Goal: Navigation & Orientation: Find specific page/section

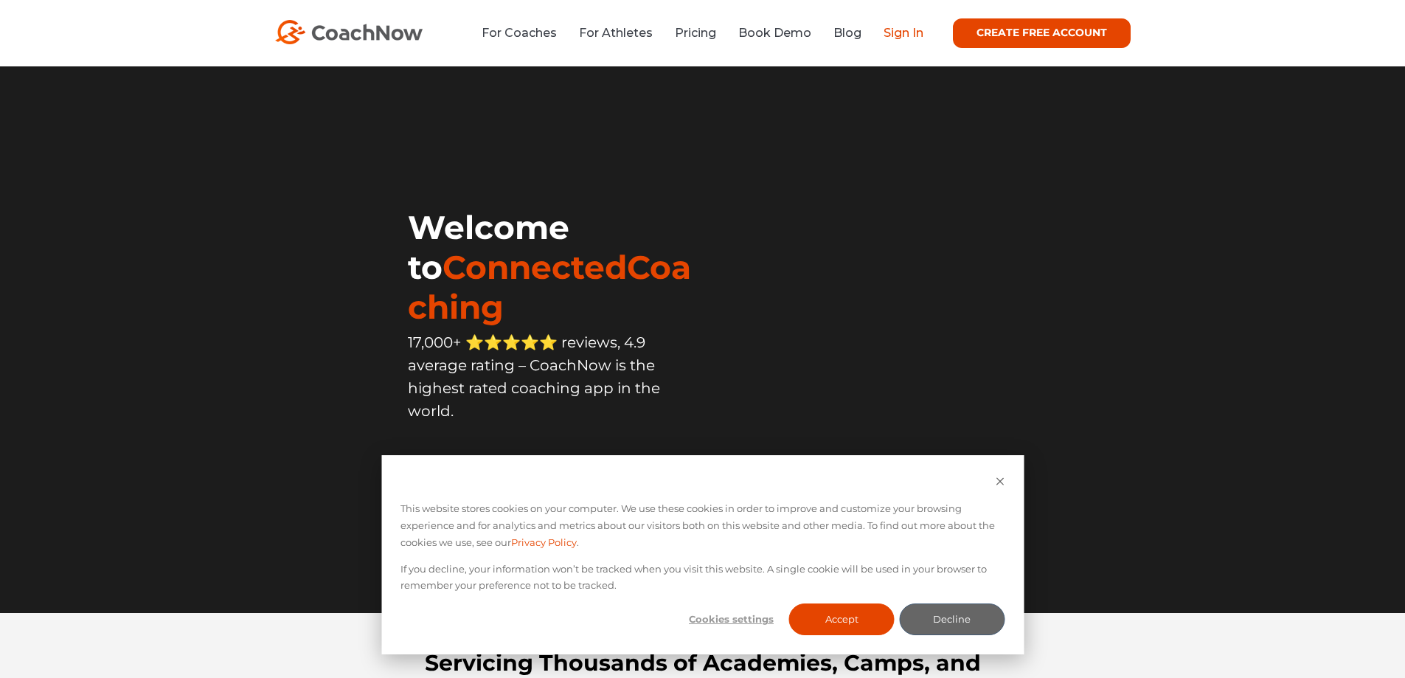
click at [900, 27] on link "Sign In" at bounding box center [903, 33] width 40 height 14
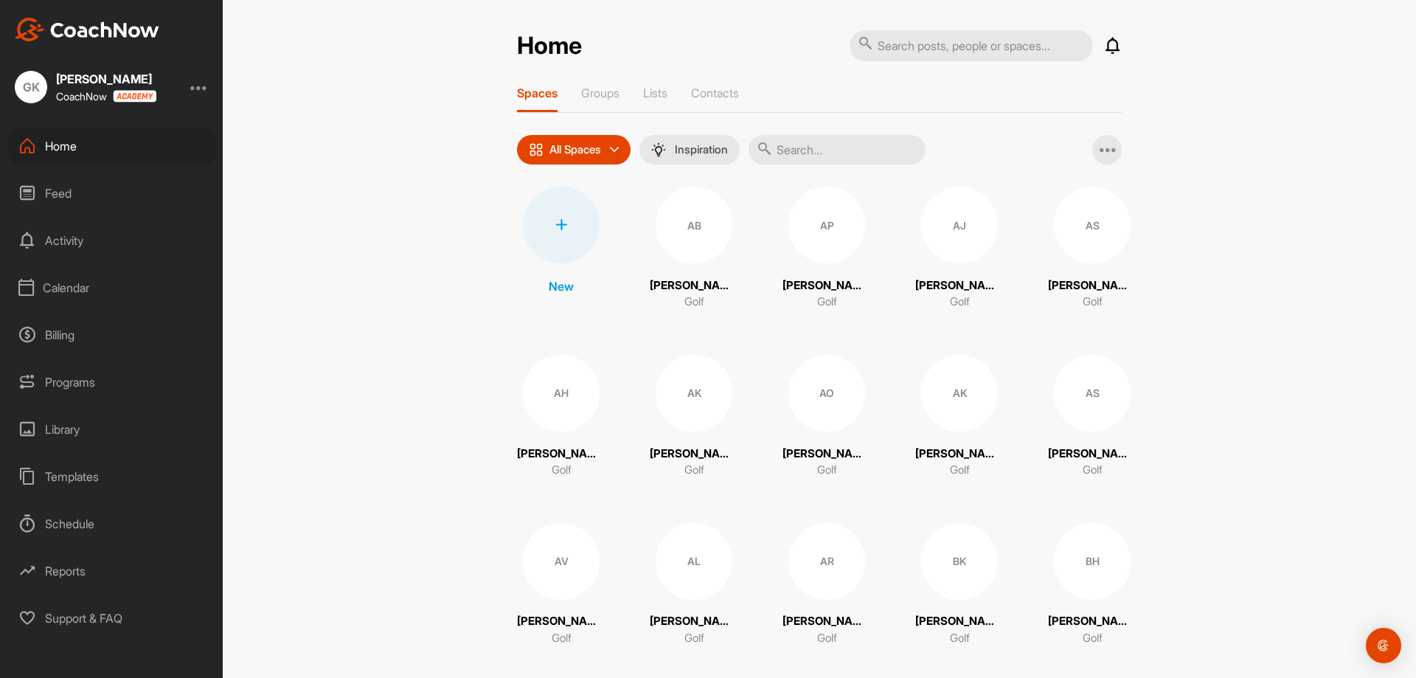
click at [55, 285] on div "Calendar" at bounding box center [112, 287] width 208 height 37
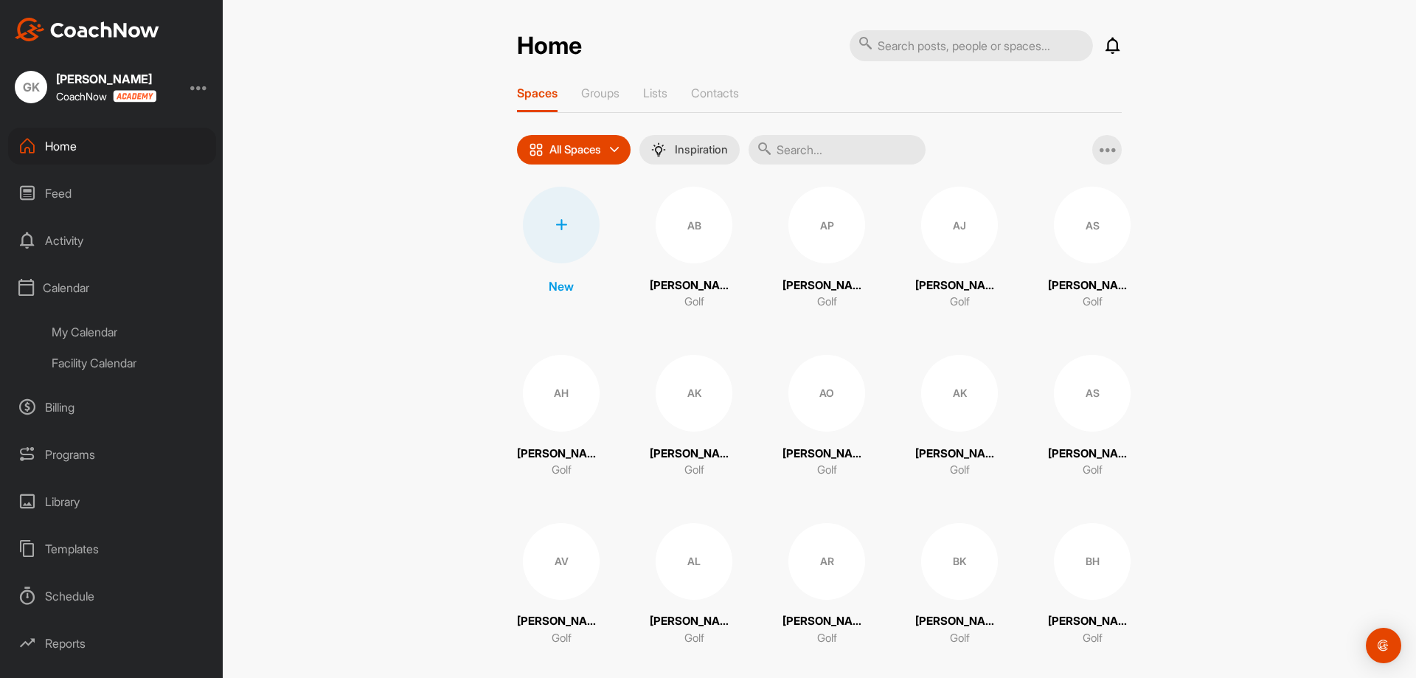
click at [93, 341] on div "My Calendar" at bounding box center [128, 331] width 175 height 31
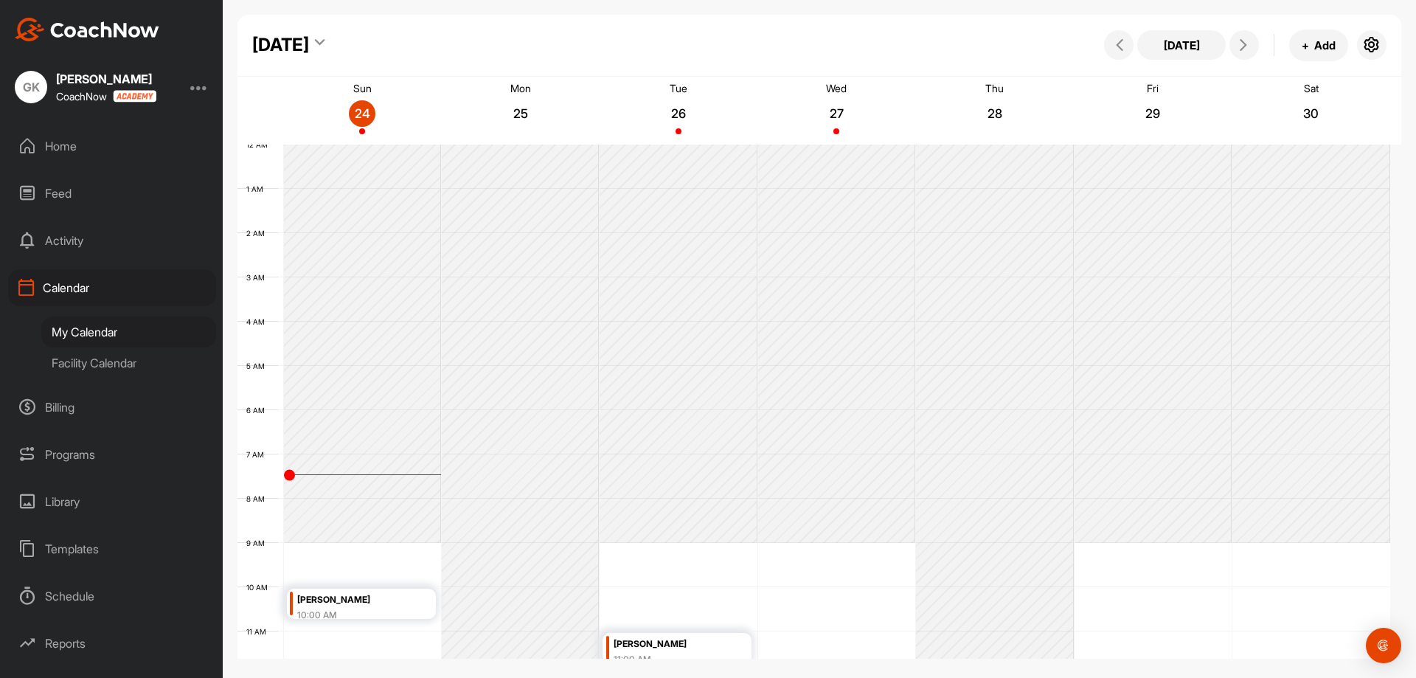
scroll to position [255, 0]
